Goal: Task Accomplishment & Management: Use online tool/utility

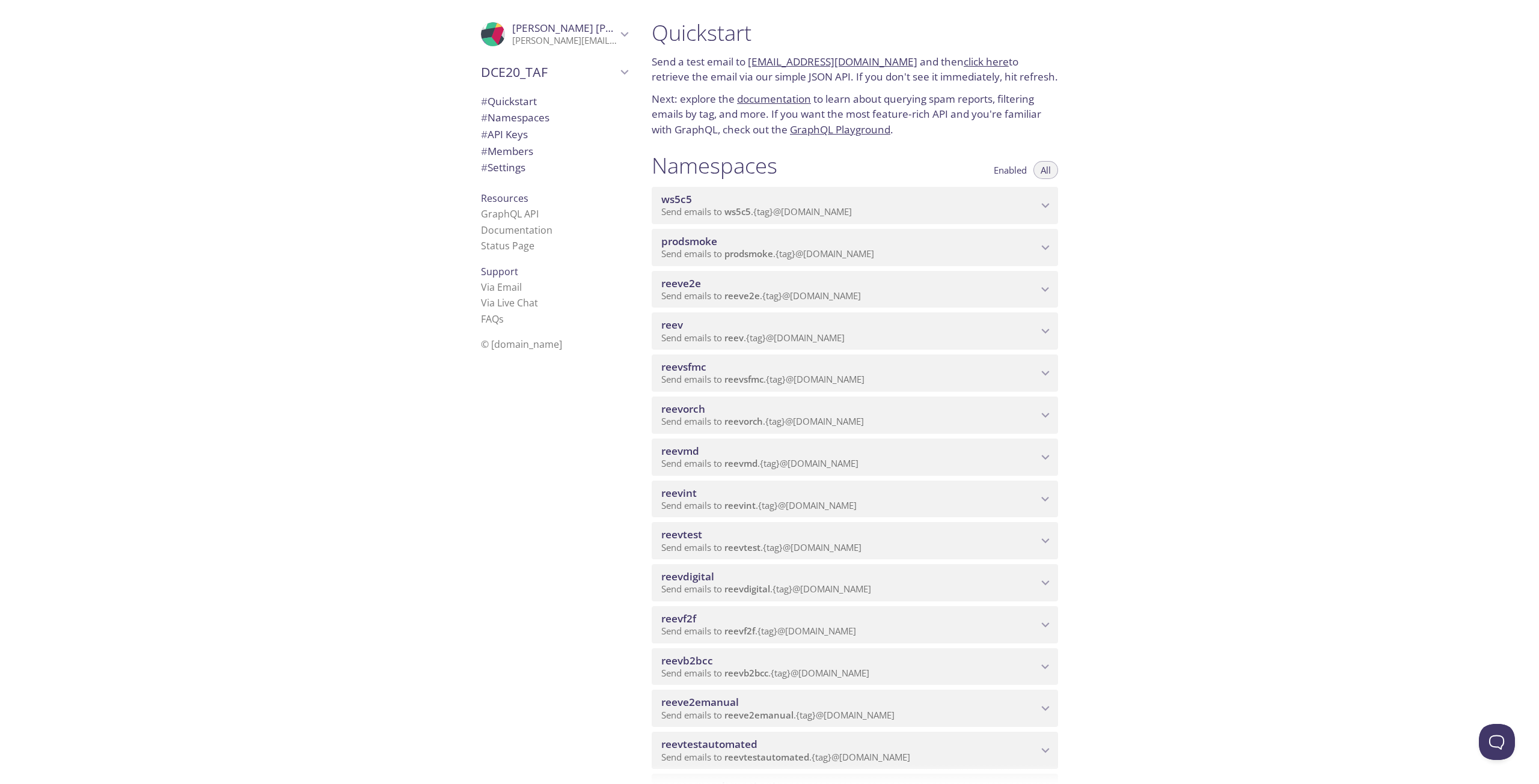
click at [828, 713] on span "Send emails to reeve2emanual . {tag} @[DOMAIN_NAME]" at bounding box center [777, 715] width 234 height 12
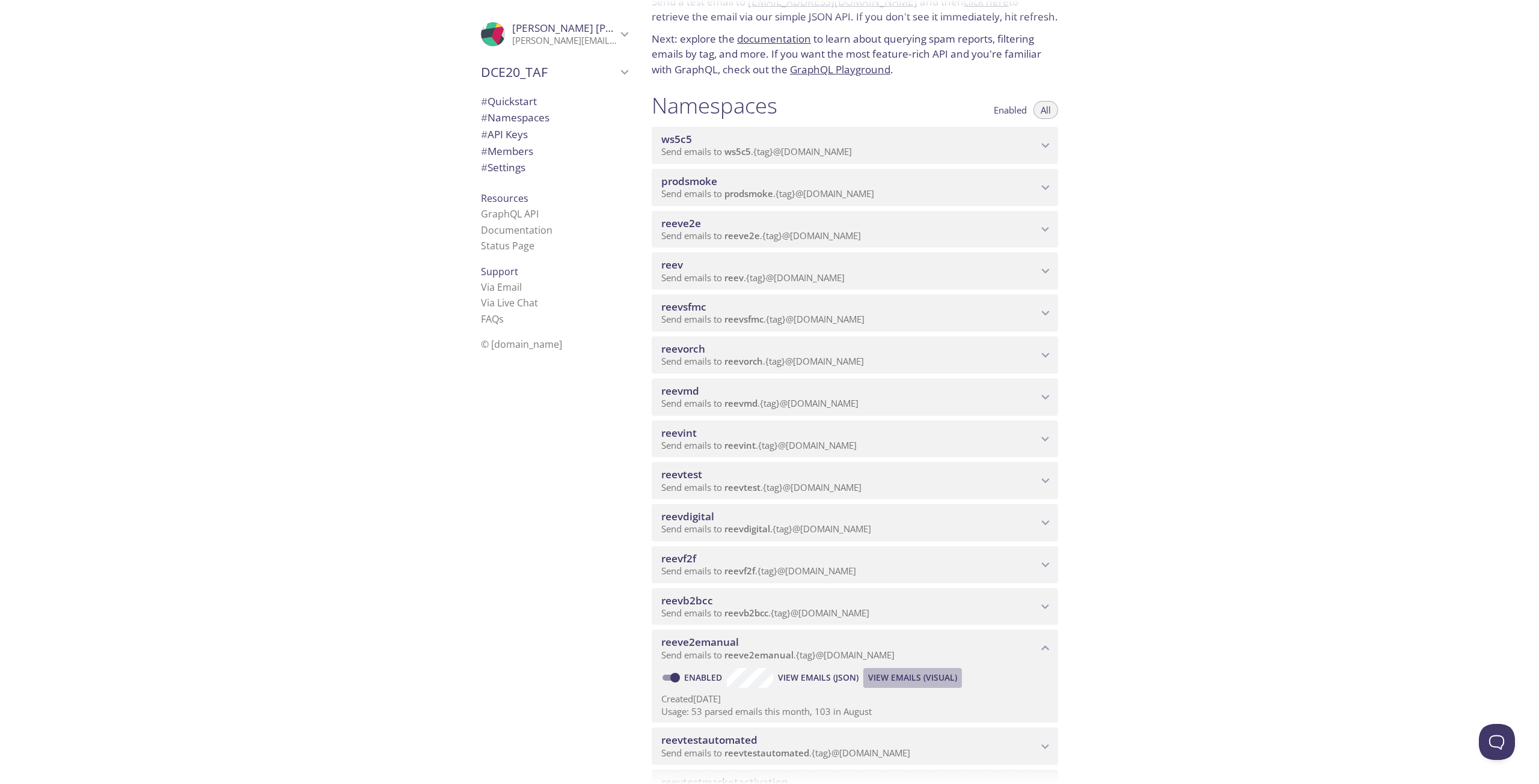
click at [910, 675] on span "View Emails (Visual)" at bounding box center [913, 677] width 89 height 15
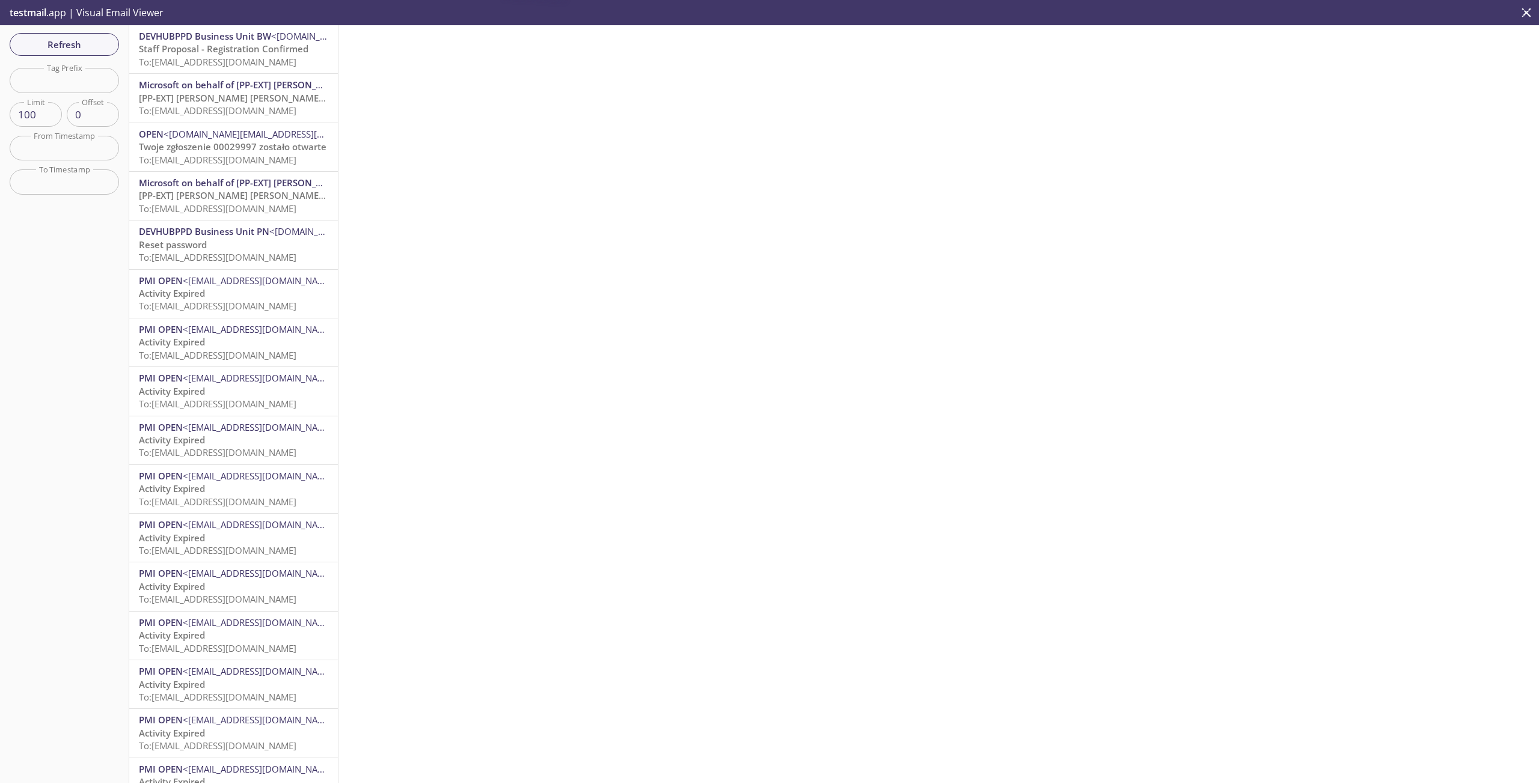
click at [288, 66] on span "To: [EMAIL_ADDRESS][DOMAIN_NAME]" at bounding box center [217, 62] width 157 height 12
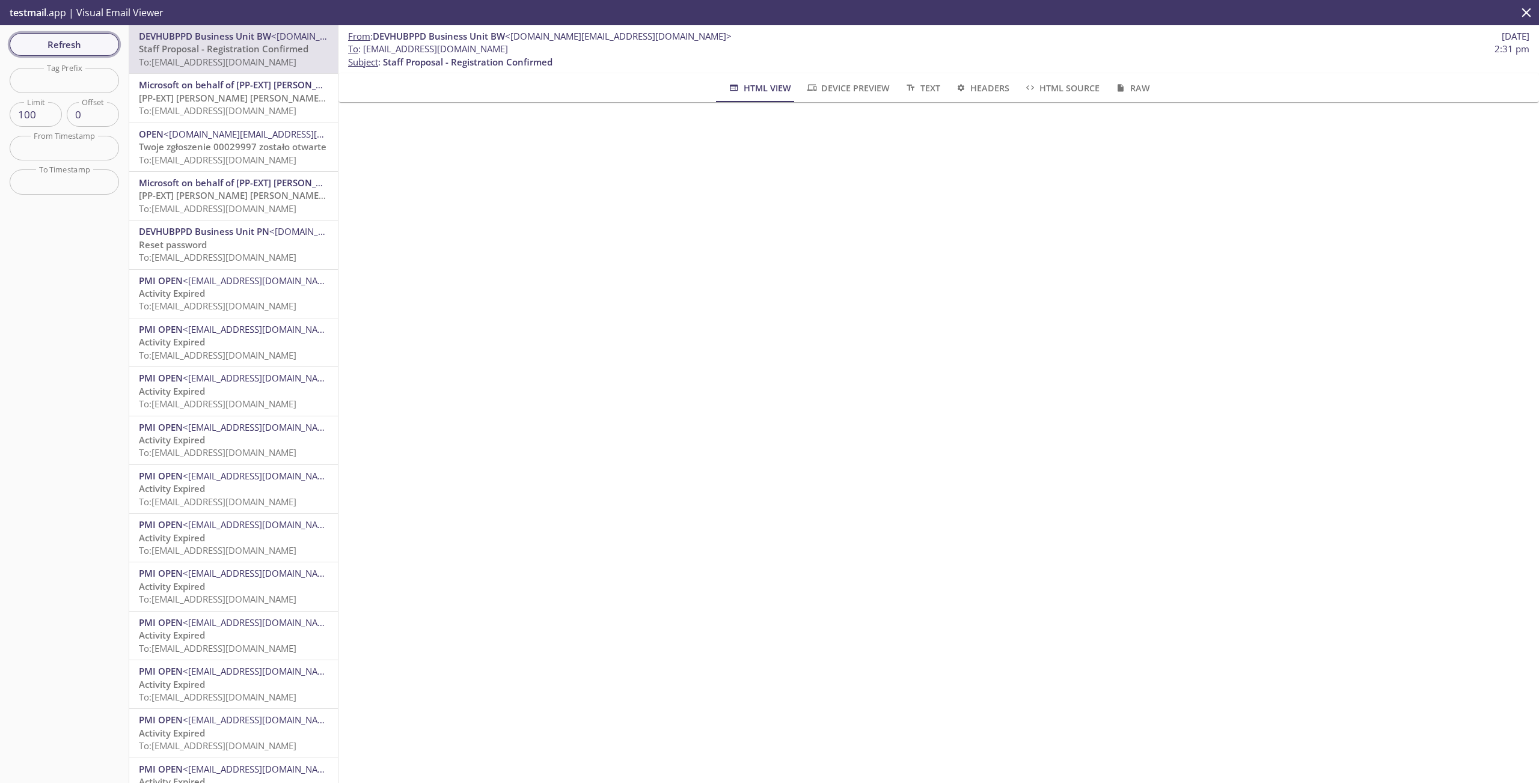
click at [62, 48] on span "Refresh" at bounding box center [64, 44] width 90 height 16
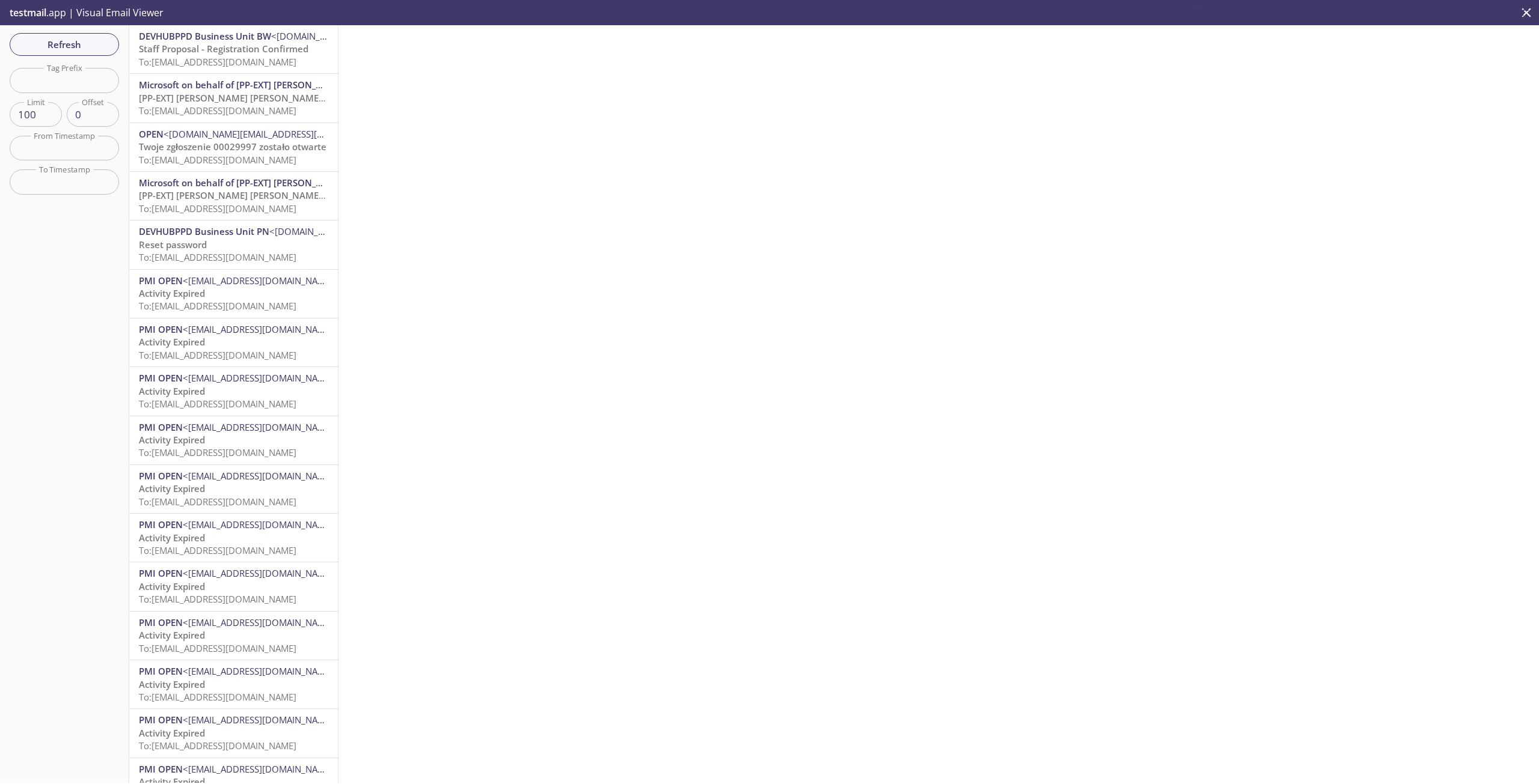
click at [296, 66] on span "To: [EMAIL_ADDRESS][DOMAIN_NAME]" at bounding box center [217, 62] width 157 height 12
